Goal: Task Accomplishment & Management: Complete application form

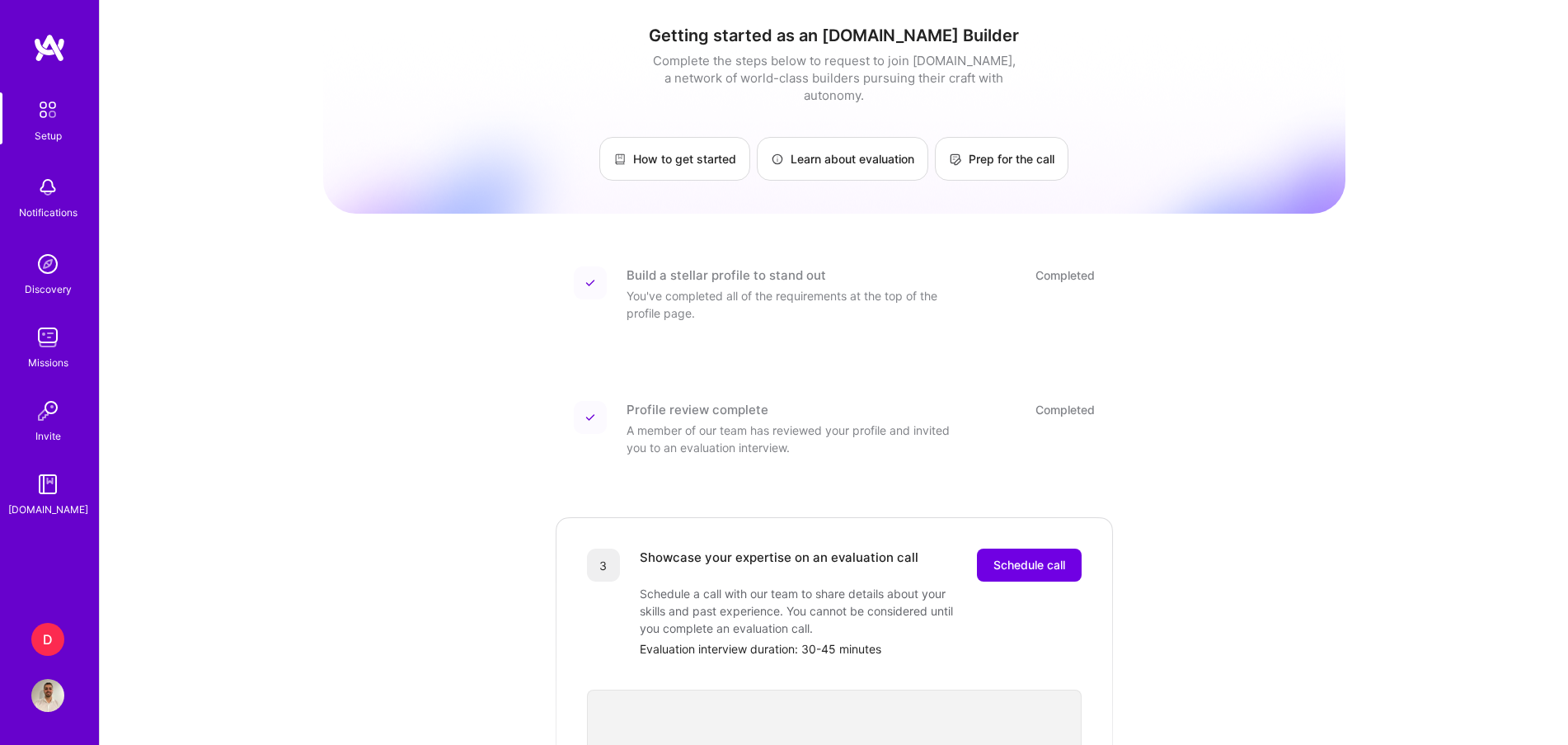
click at [32, 646] on div "D" at bounding box center [48, 639] width 33 height 33
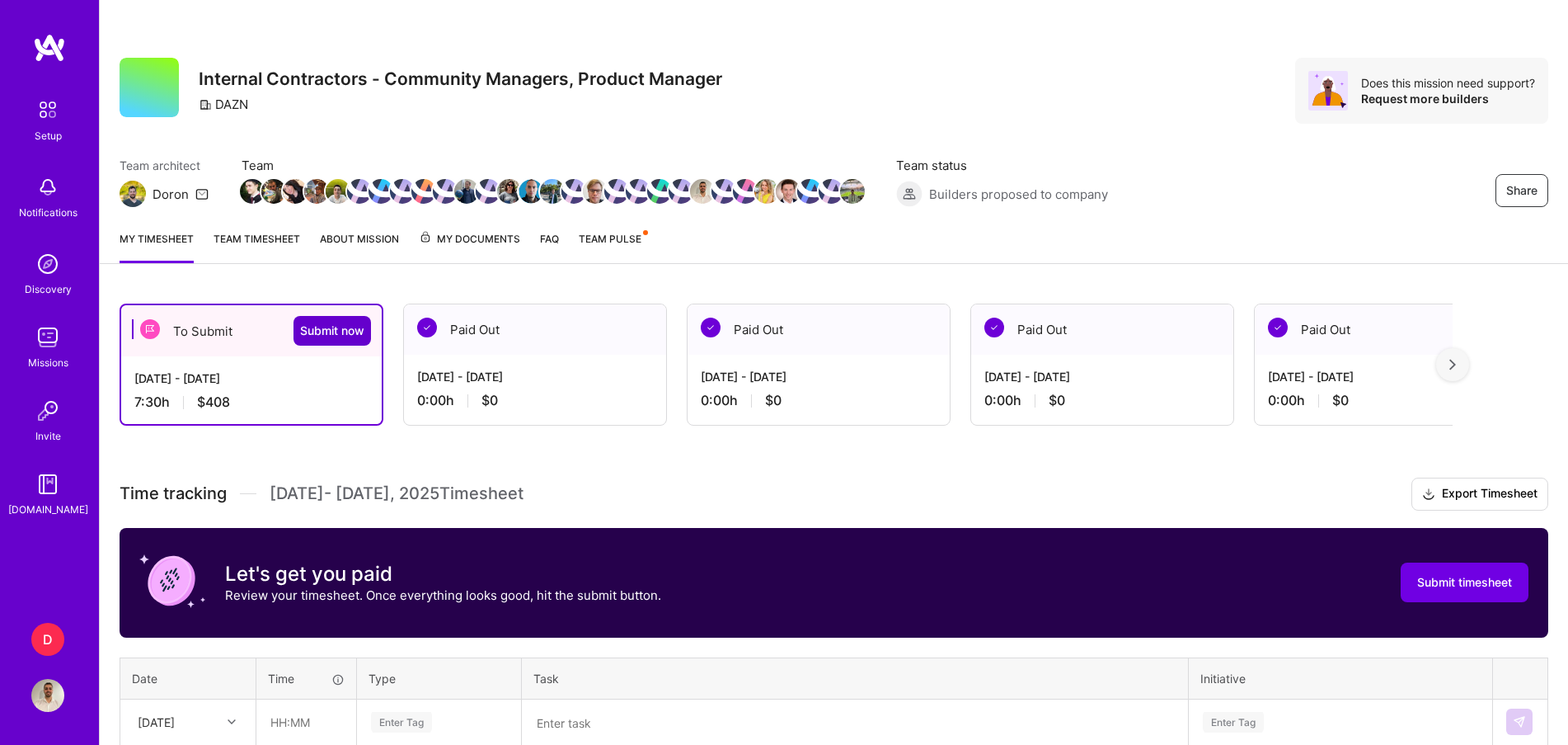
click at [334, 325] on span "Submit now" at bounding box center [332, 330] width 64 height 17
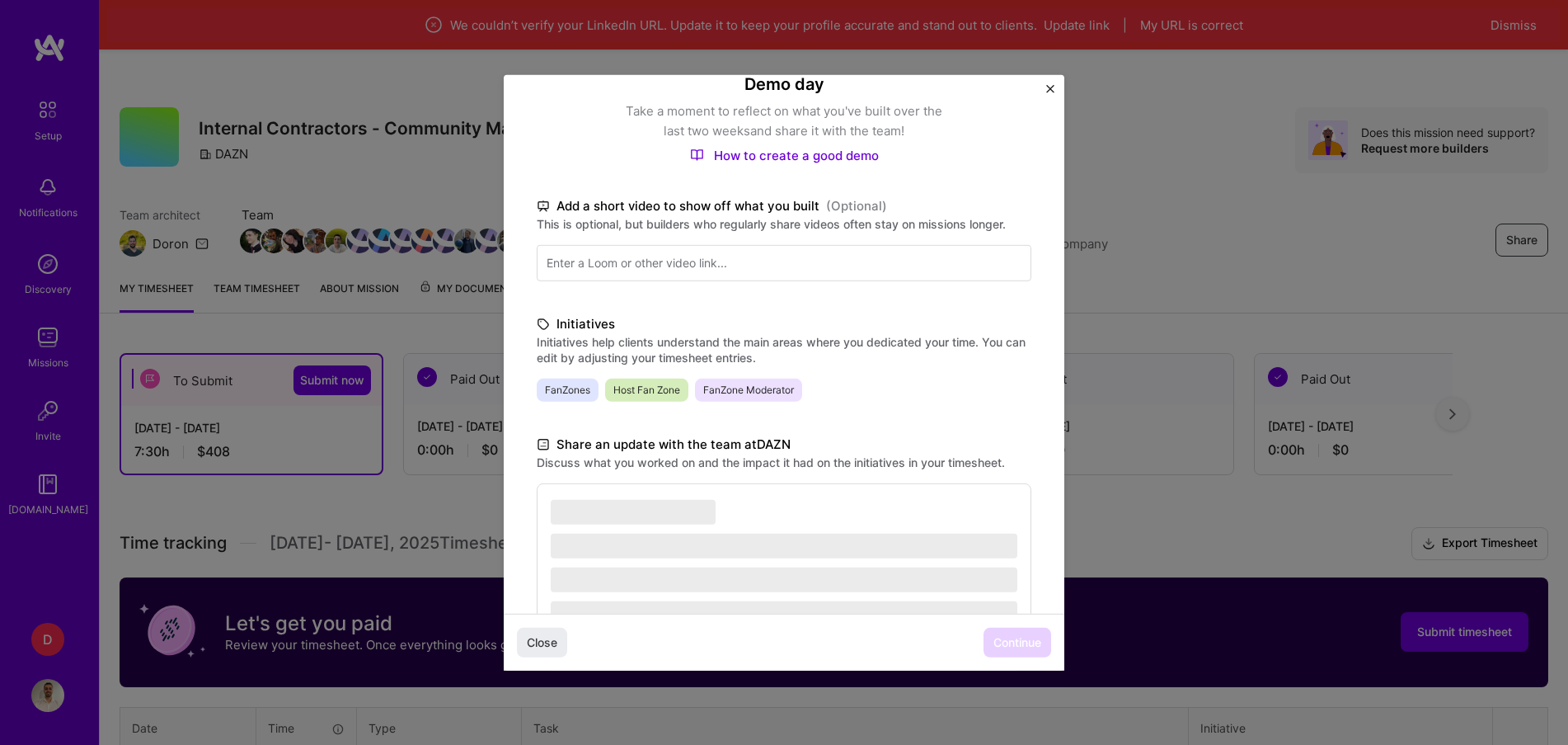
scroll to position [281, 0]
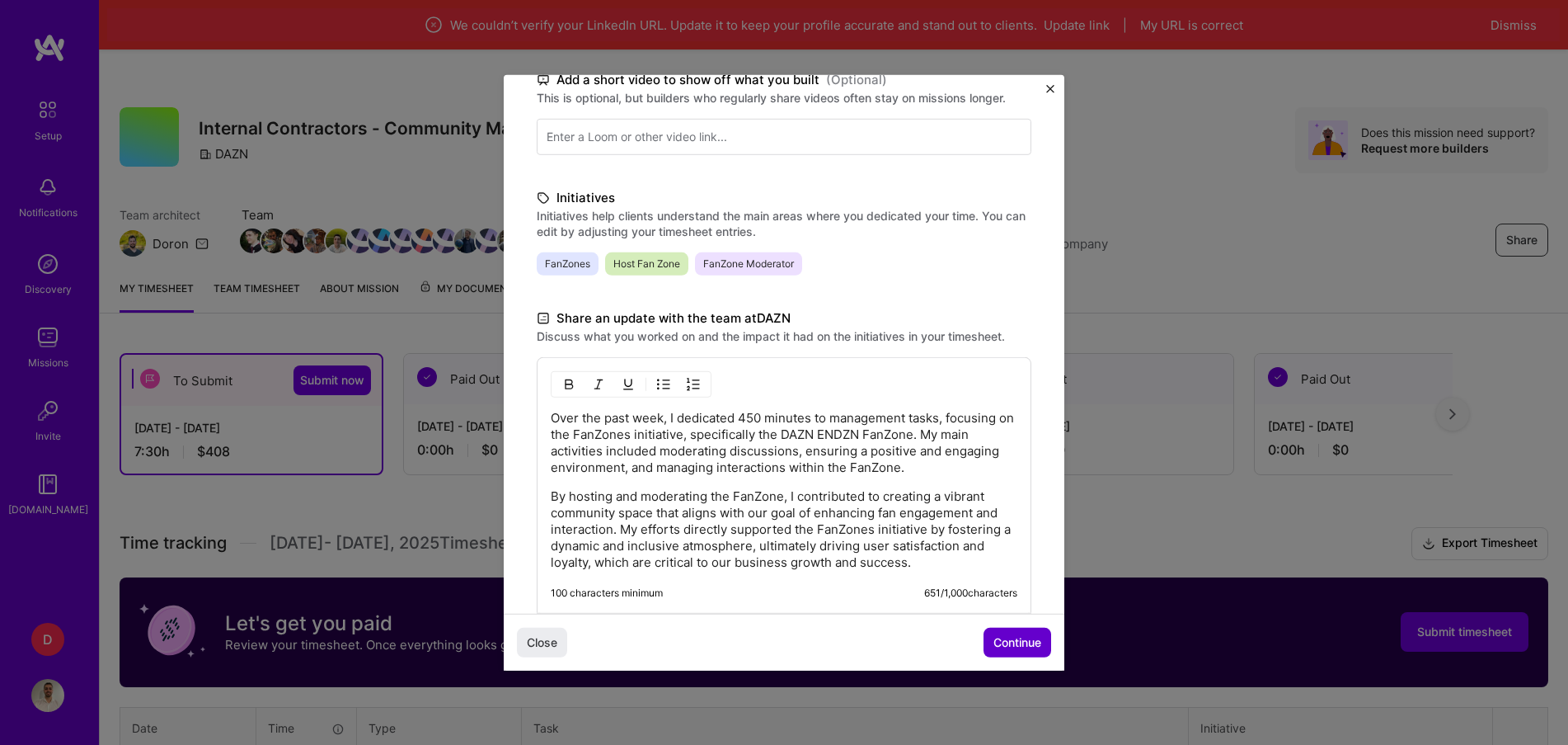
click at [1005, 644] on span "Continue" at bounding box center [1017, 643] width 48 height 17
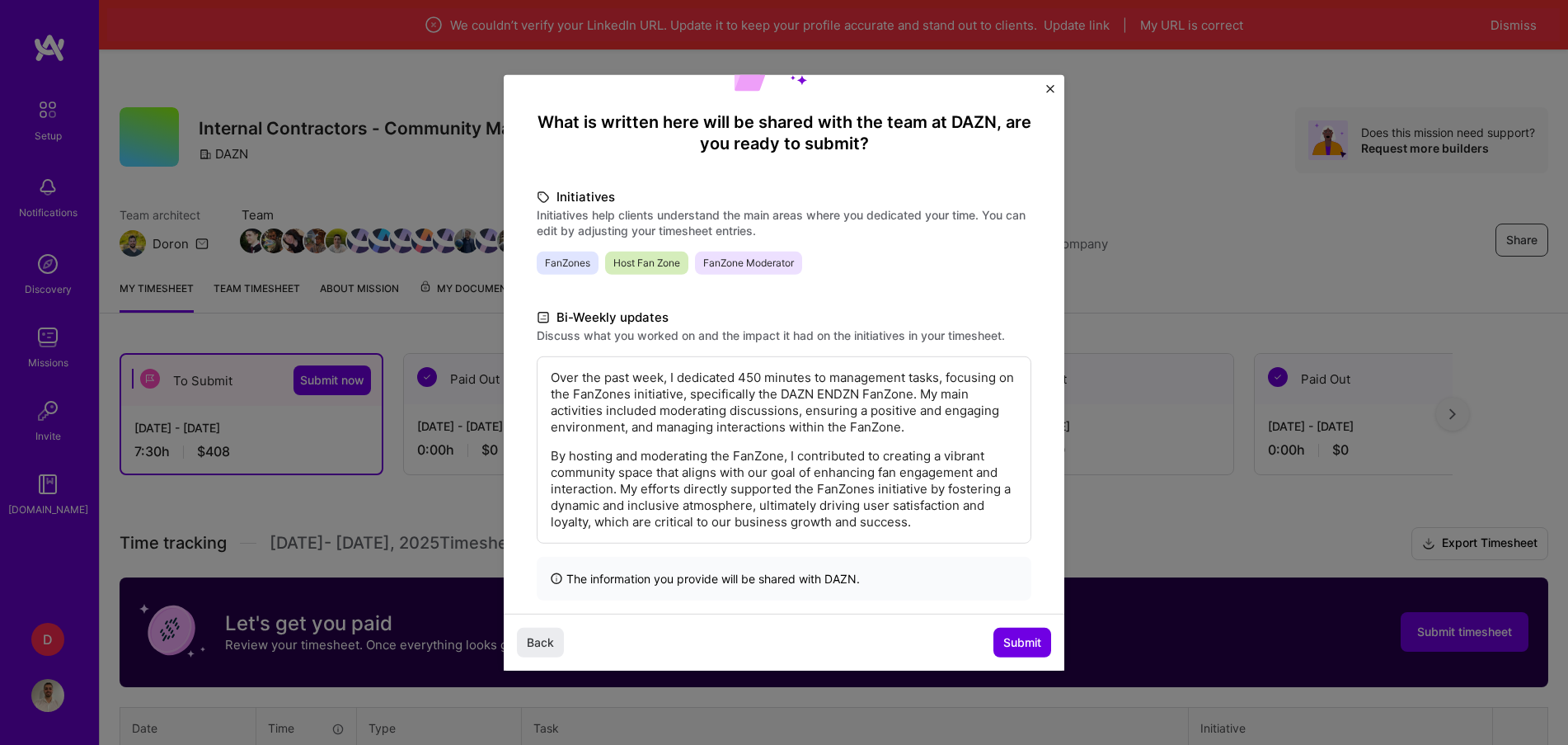
scroll to position [136, 0]
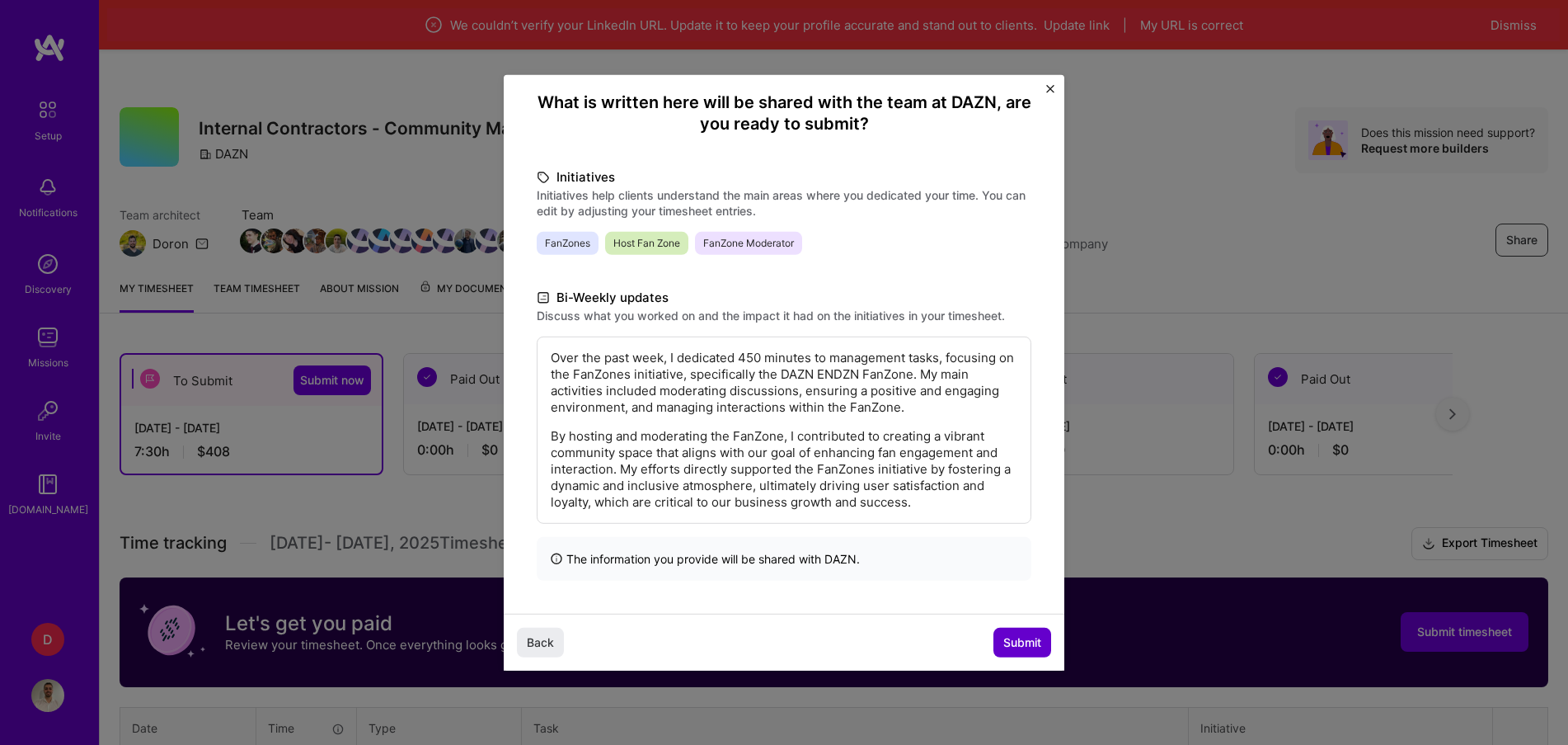
click at [1030, 644] on span "Submit" at bounding box center [1022, 643] width 38 height 17
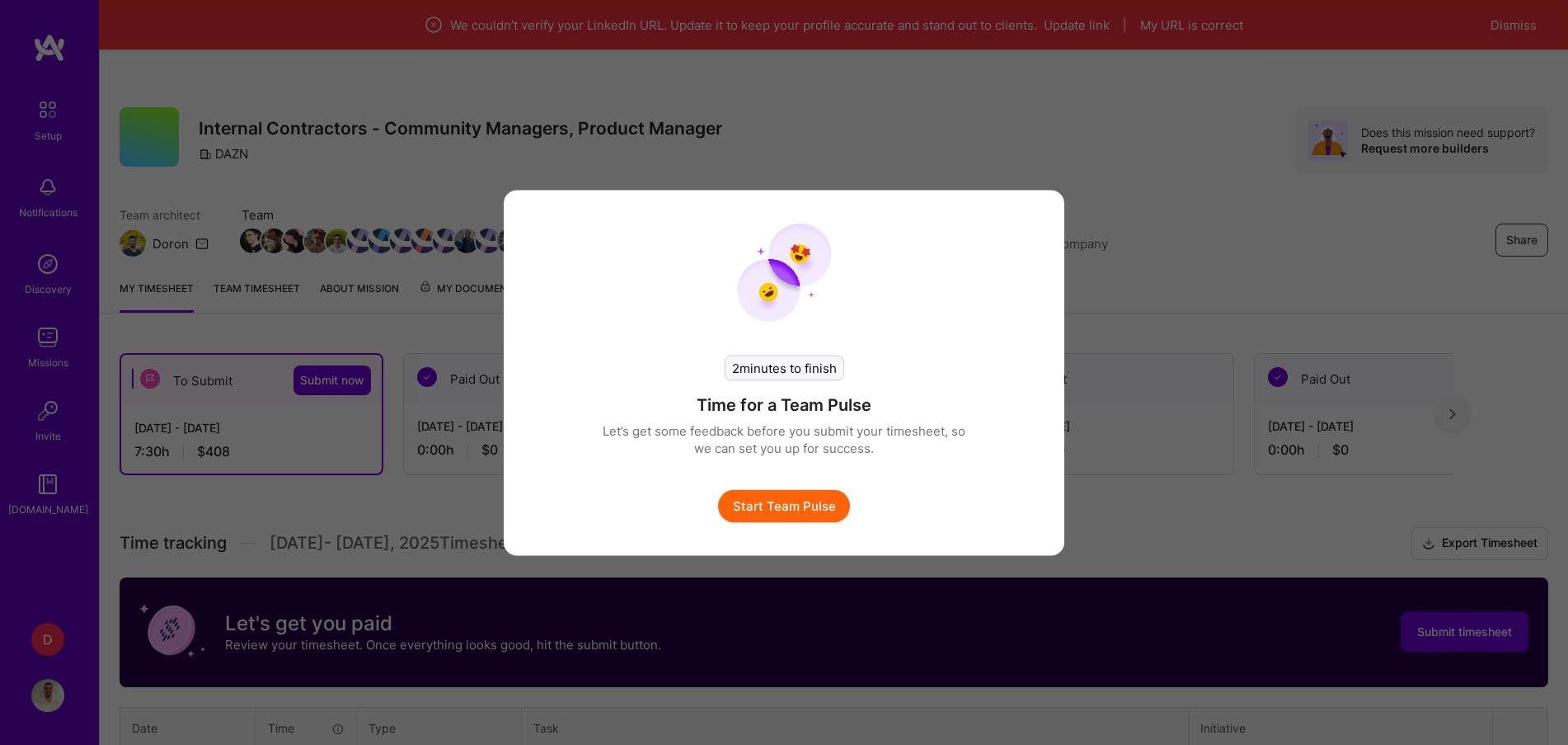
click at [823, 501] on button "Start Team Pulse" at bounding box center [784, 505] width 132 height 33
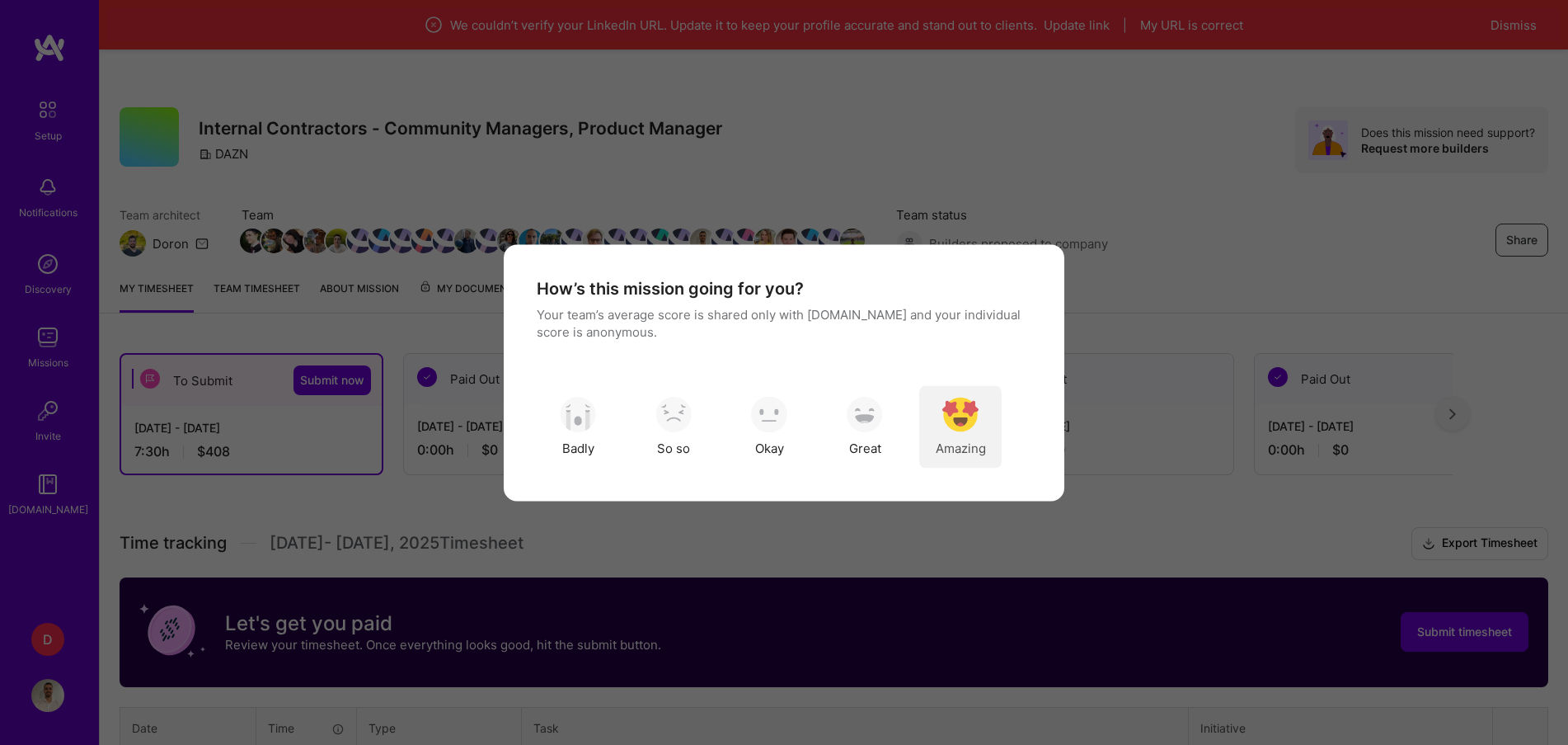
click at [951, 433] on div "Amazing" at bounding box center [960, 425] width 82 height 82
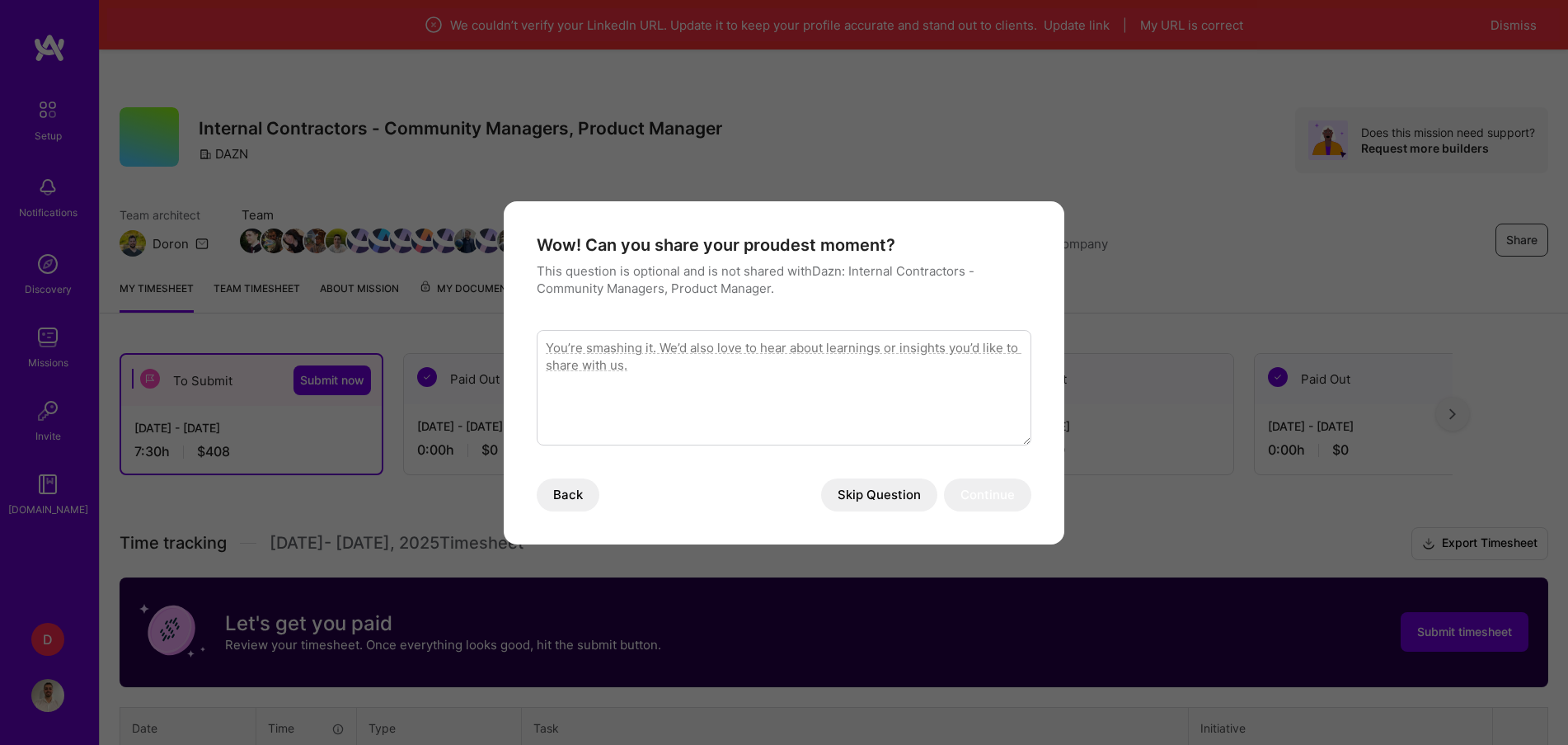
click at [895, 499] on button "Skip Question" at bounding box center [880, 494] width 116 height 33
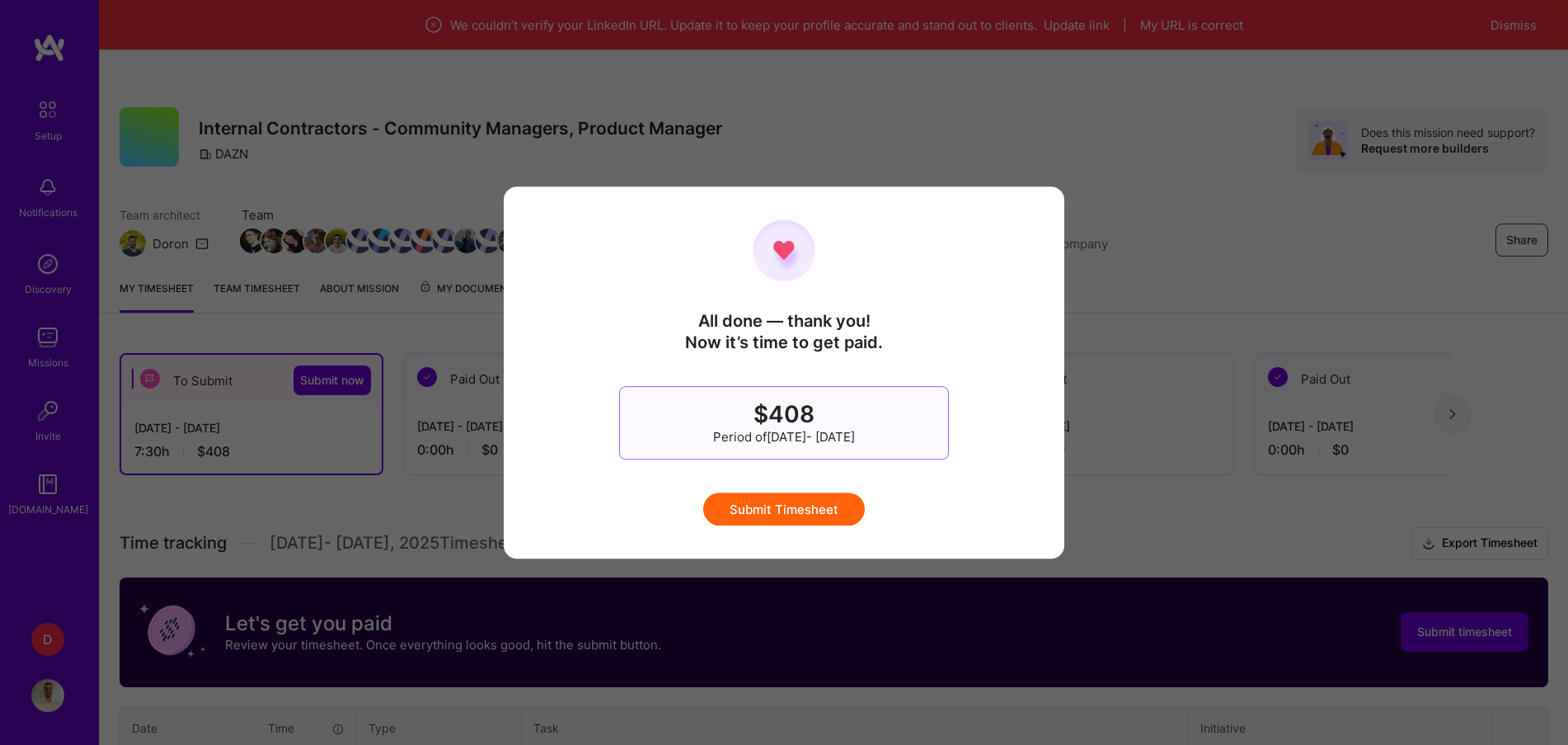
click at [825, 507] on button "Submit Timesheet" at bounding box center [784, 508] width 161 height 33
